Goal: Navigation & Orientation: Find specific page/section

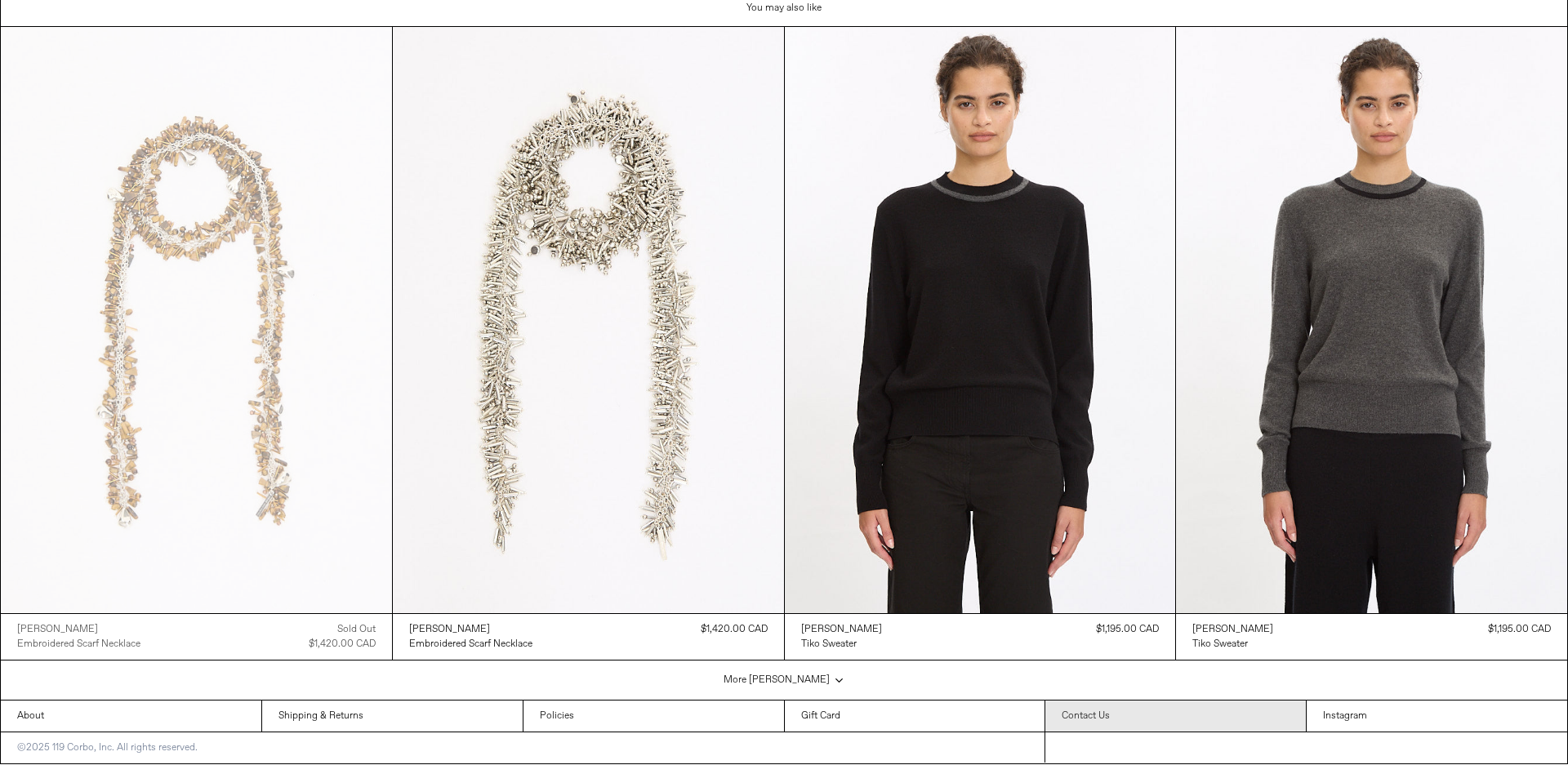
click at [1080, 713] on link "Contact Us" at bounding box center [1176, 716] width 260 height 31
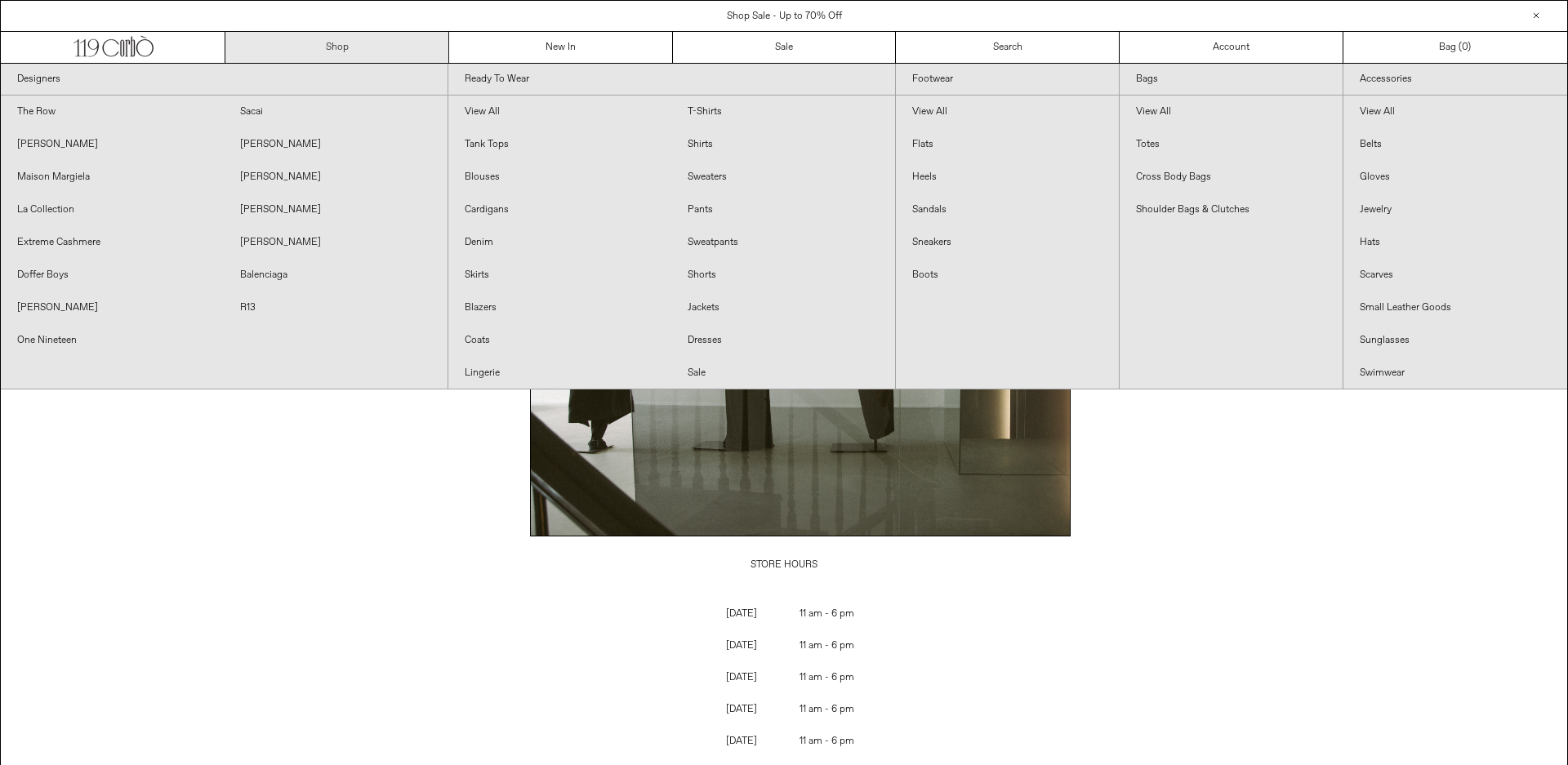
click at [339, 48] on link "Shop" at bounding box center [337, 47] width 224 height 31
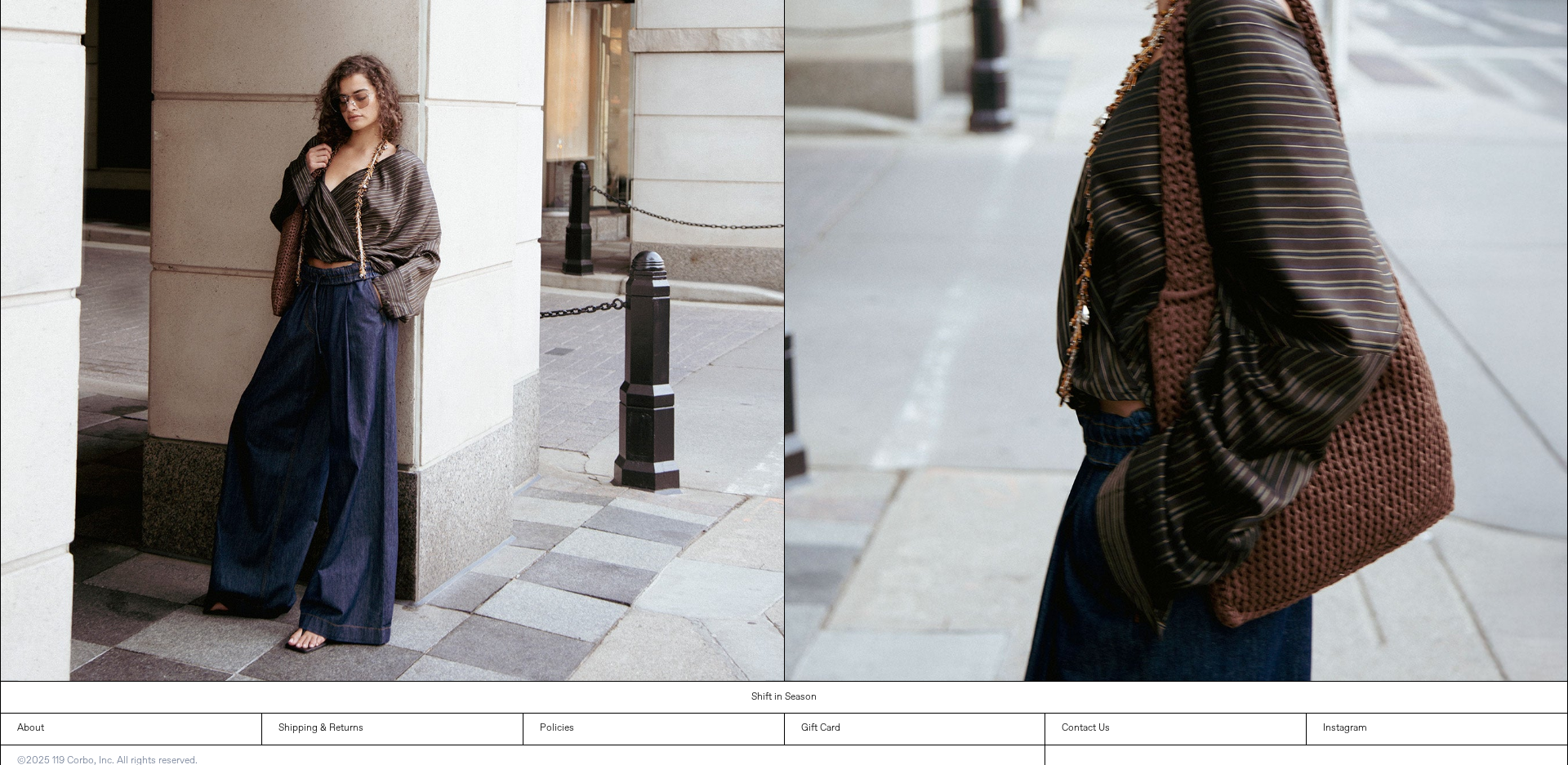
scroll to position [2327, 0]
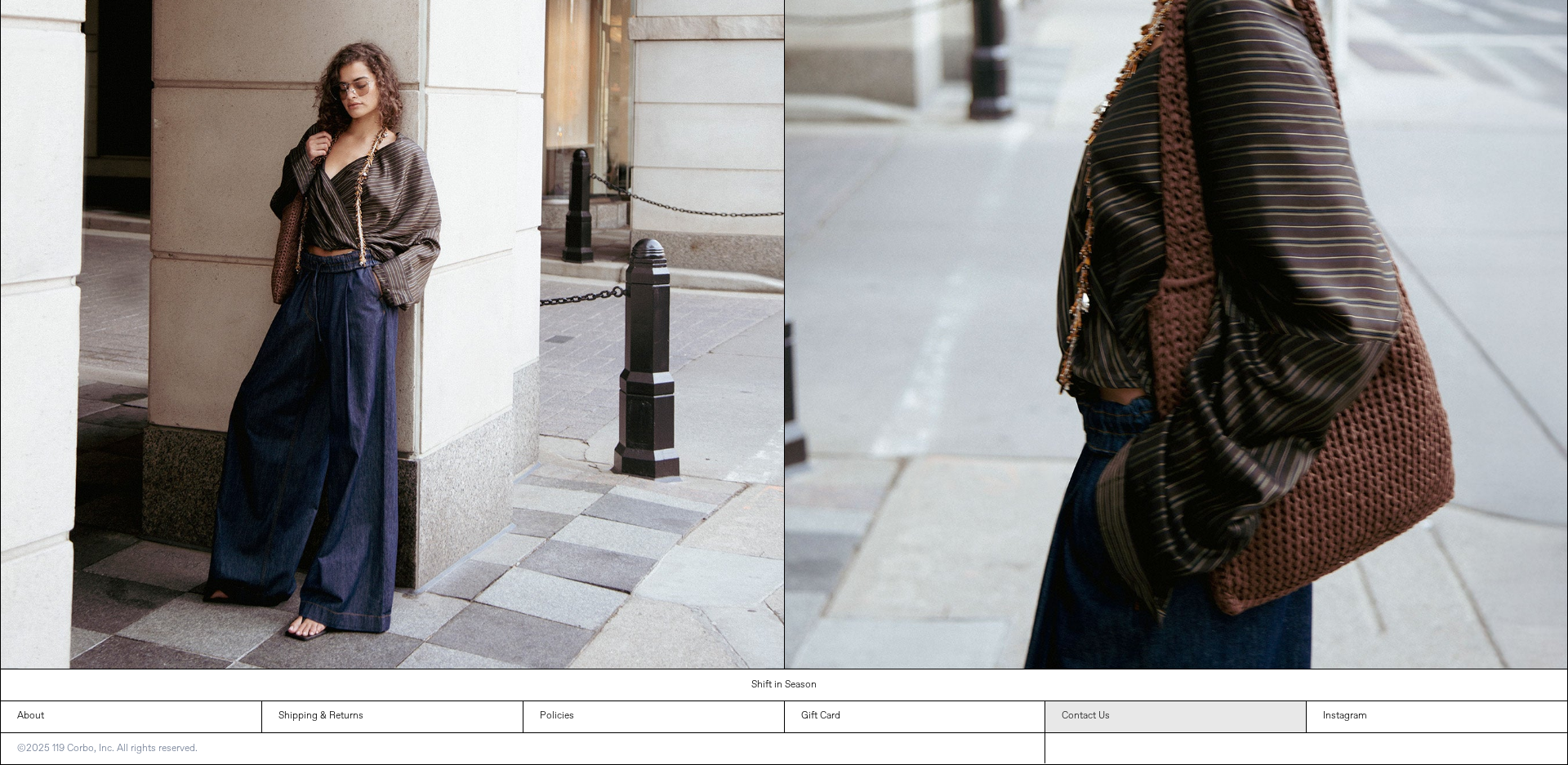
click at [1093, 714] on link "Contact Us" at bounding box center [1176, 717] width 260 height 31
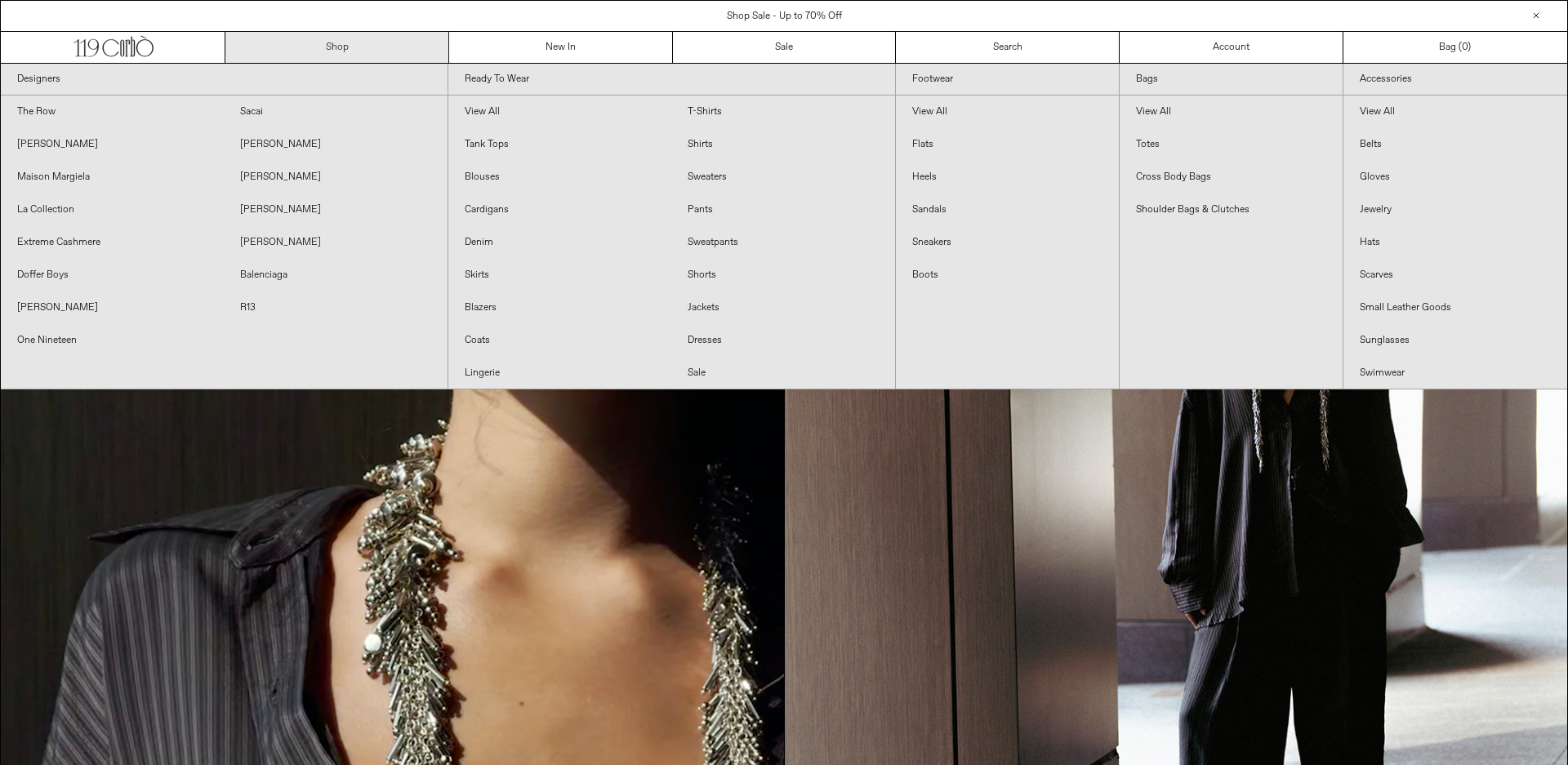
click at [341, 51] on link "Shop" at bounding box center [337, 47] width 224 height 31
